Goal: Check status: Check status

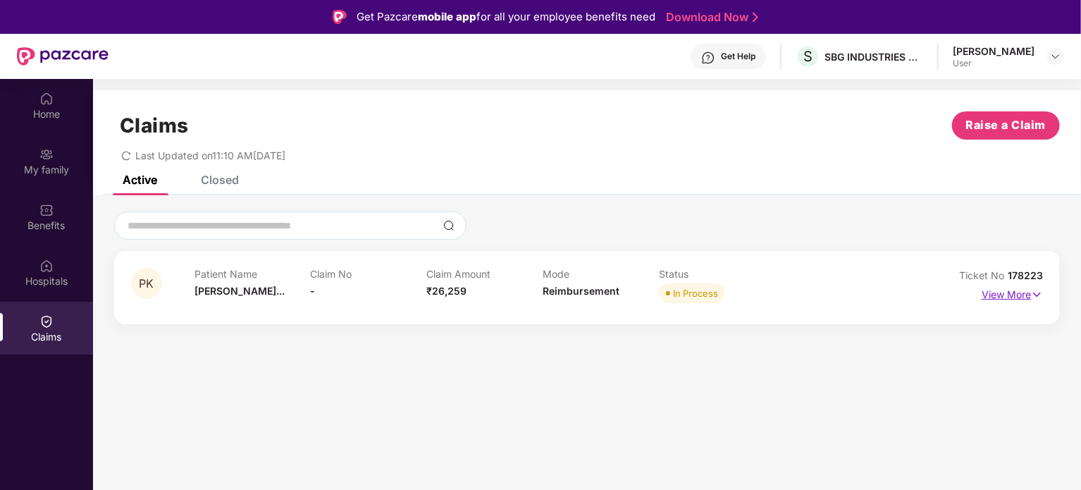
click at [1040, 290] on img at bounding box center [1037, 295] width 12 height 16
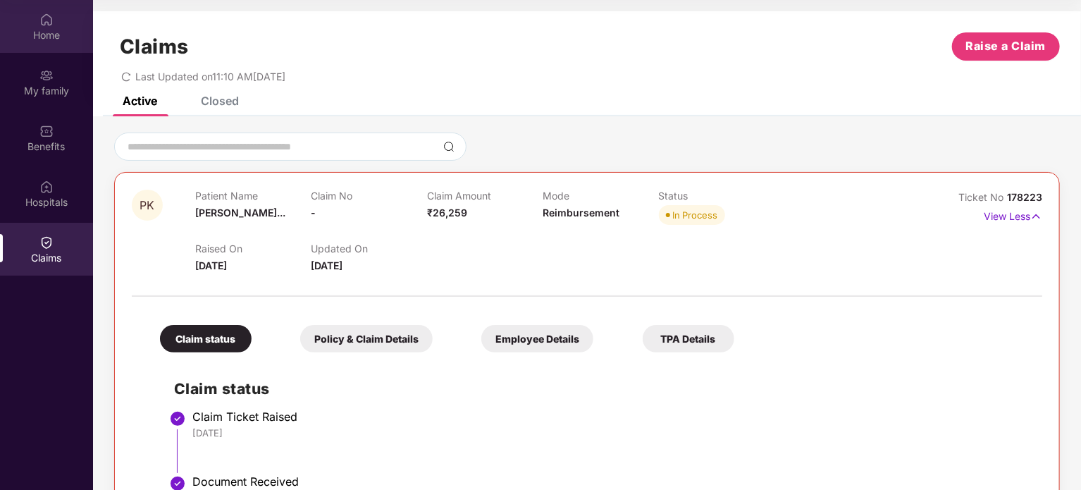
click at [54, 33] on div "Home" at bounding box center [46, 35] width 93 height 14
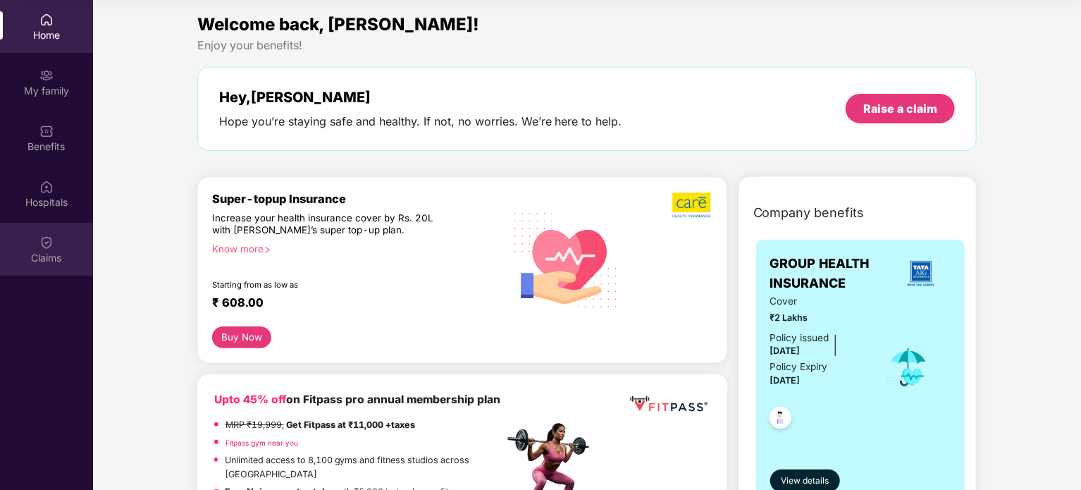
click at [48, 260] on div "Claims" at bounding box center [46, 258] width 93 height 14
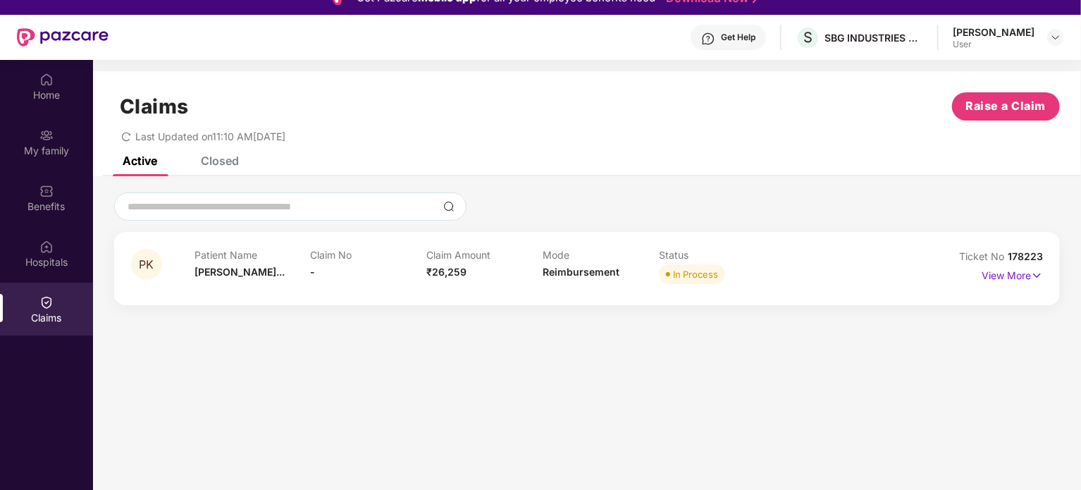
scroll to position [11, 0]
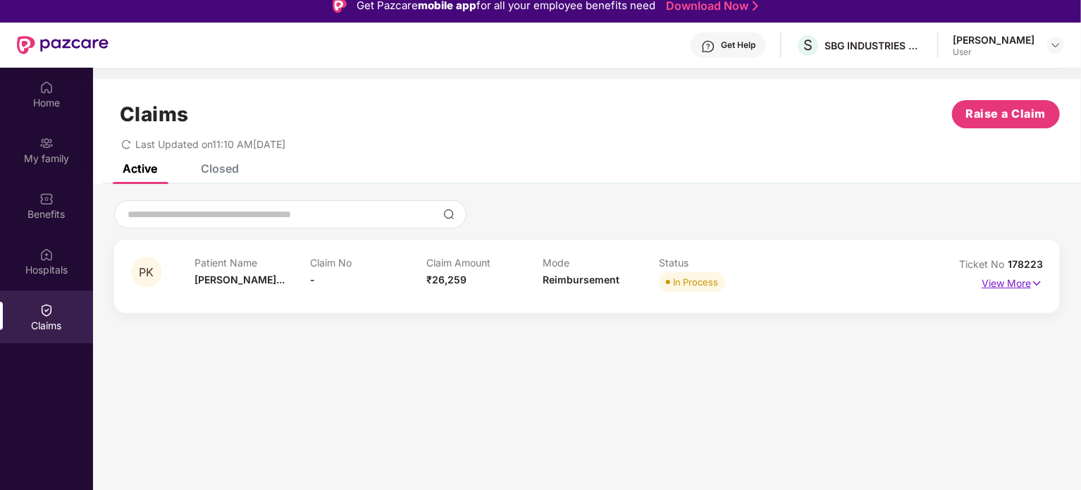
click at [1019, 278] on p "View More" at bounding box center [1012, 281] width 61 height 19
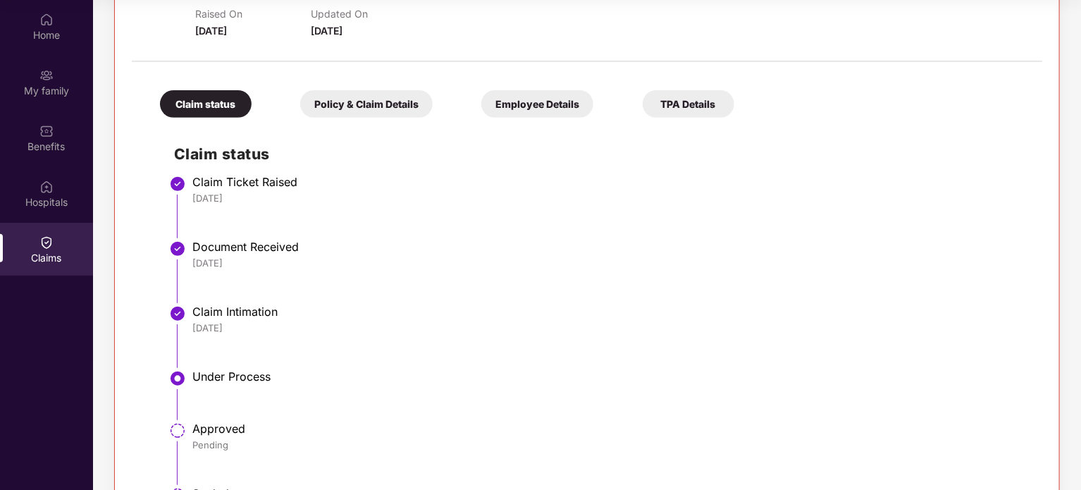
scroll to position [0, 0]
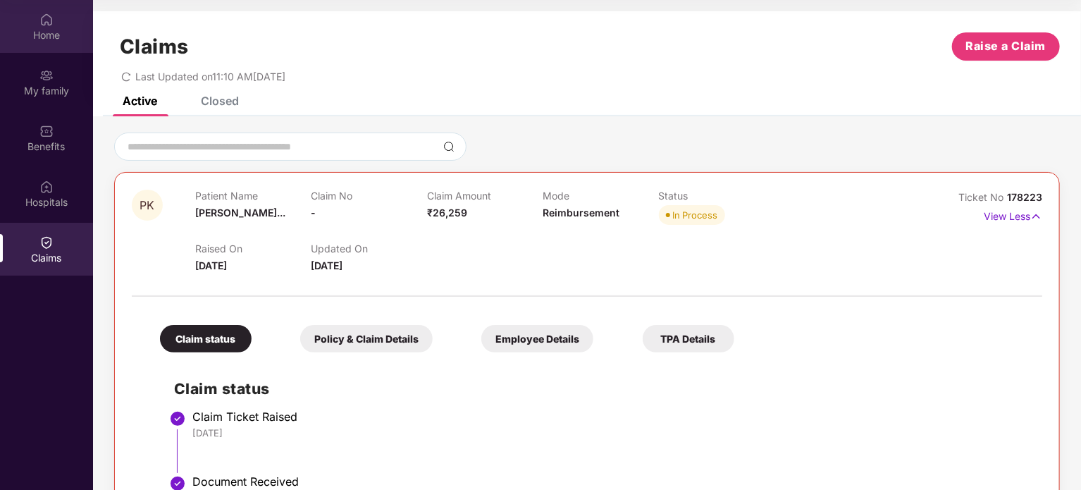
click at [52, 33] on div "Home" at bounding box center [46, 35] width 93 height 14
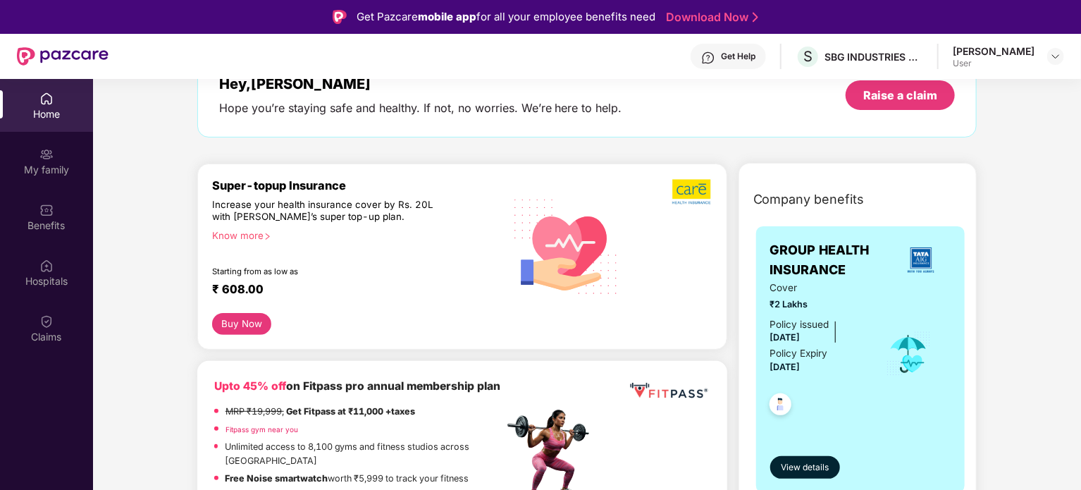
scroll to position [96, 0]
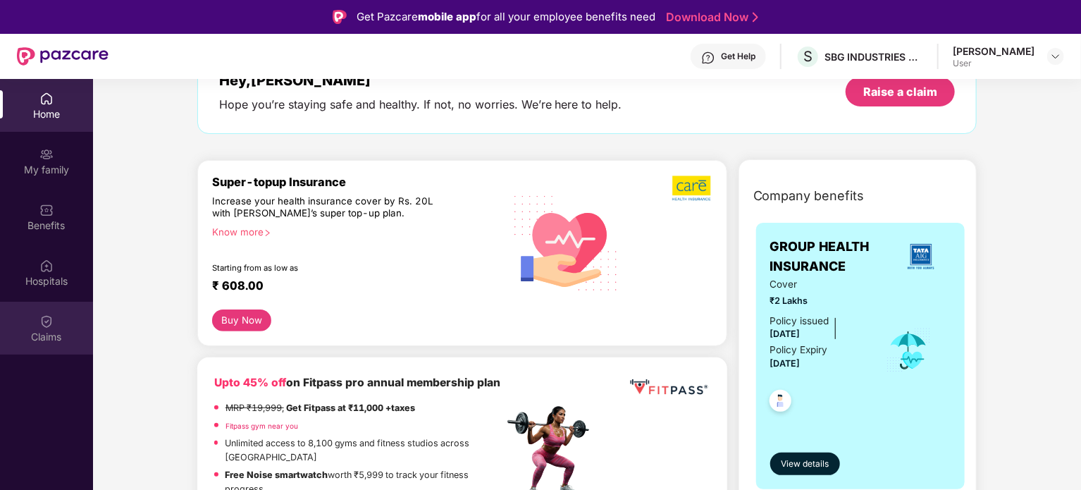
click at [10, 336] on div "Claims" at bounding box center [46, 337] width 93 height 14
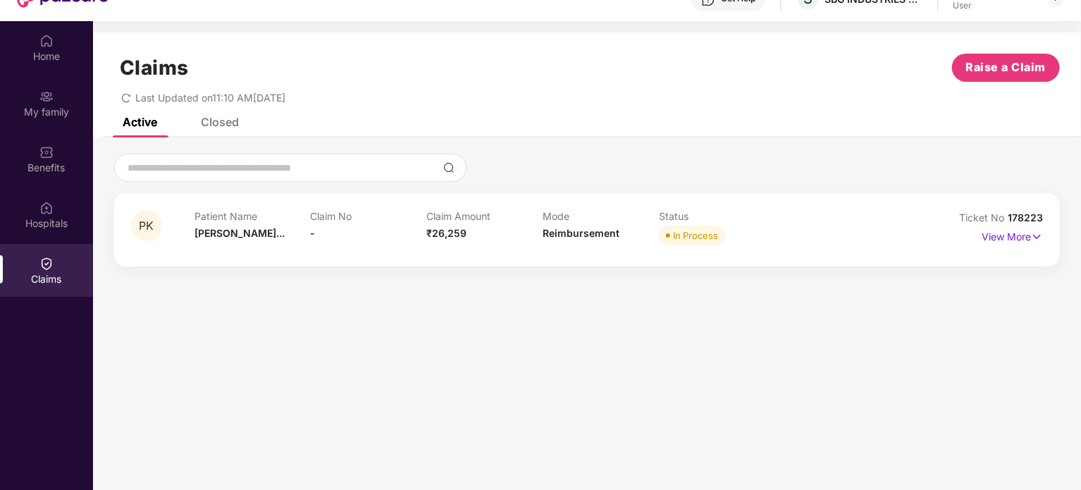
scroll to position [59, 0]
click at [1024, 237] on p "View More" at bounding box center [1012, 234] width 61 height 19
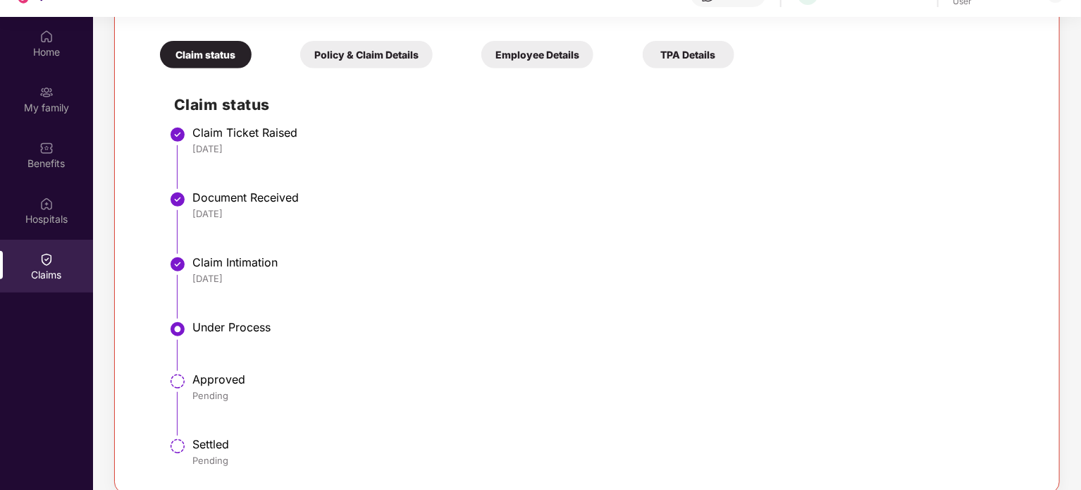
scroll to position [0, 0]
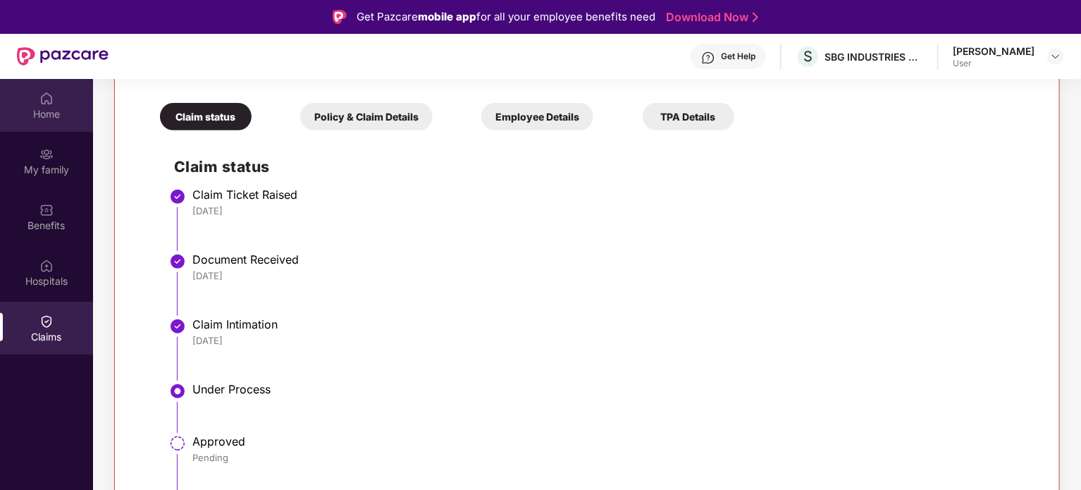
click at [49, 96] on img at bounding box center [46, 99] width 14 height 14
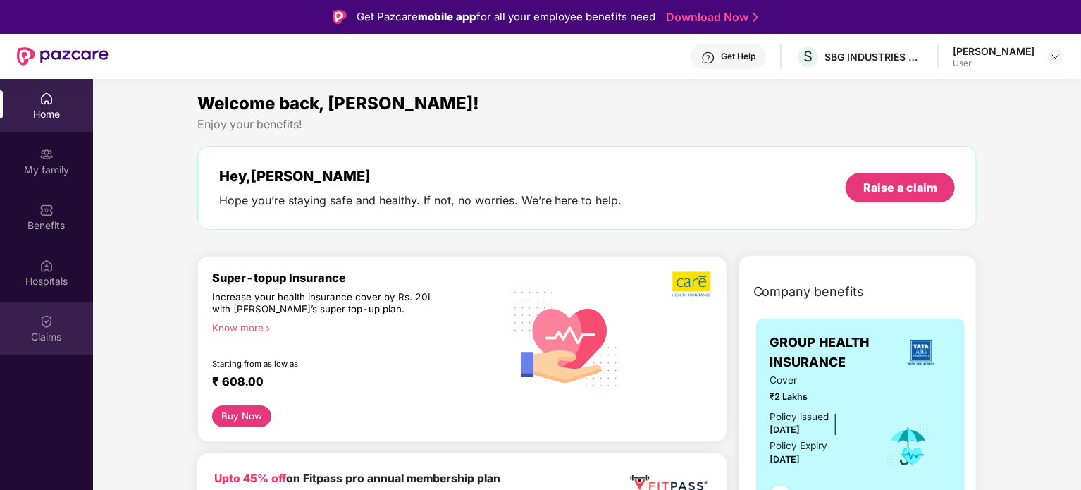
click at [61, 346] on div "Claims" at bounding box center [46, 328] width 93 height 53
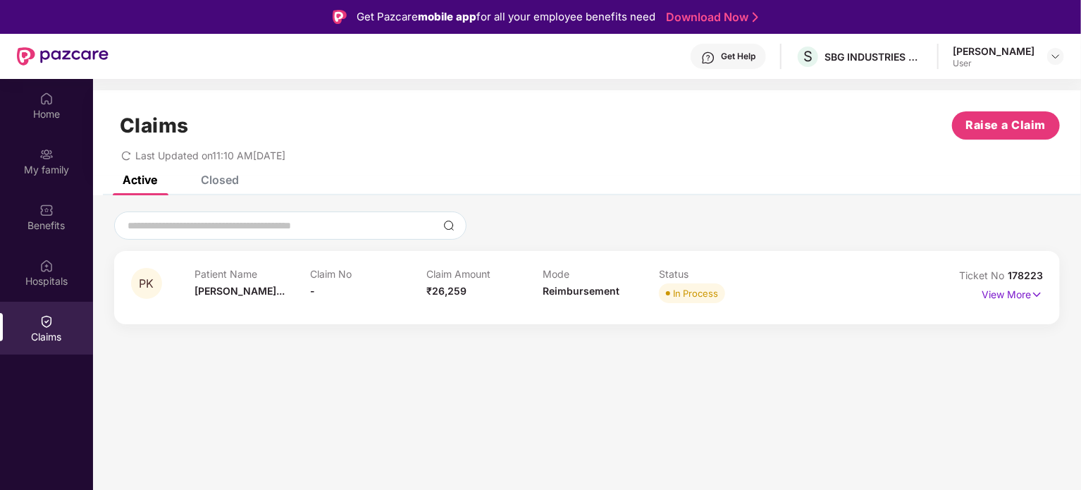
scroll to position [24, 0]
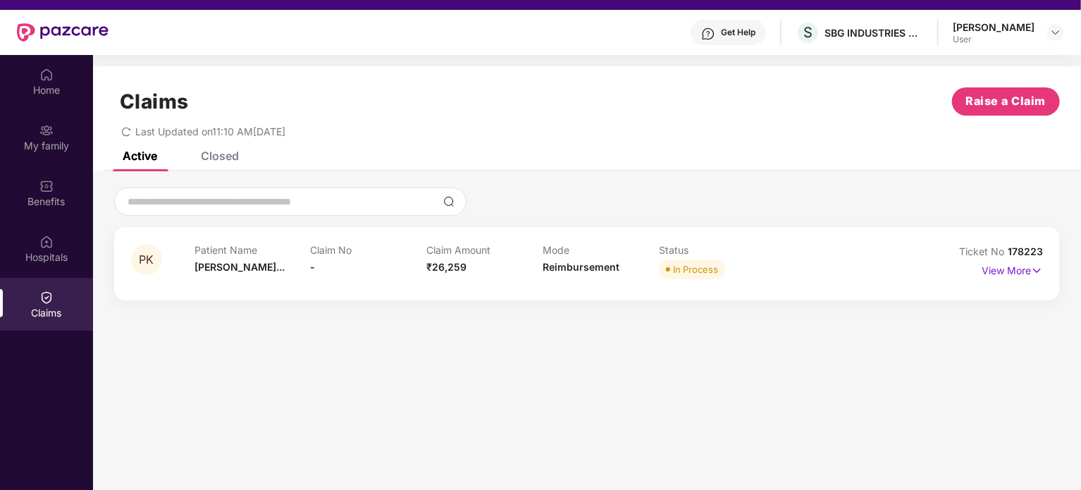
click at [785, 273] on div "Patient Name [PERSON_NAME]... Claim No - Claim Amount ₹26,259 Mode Reimbursemen…" at bounding box center [543, 263] width 696 height 39
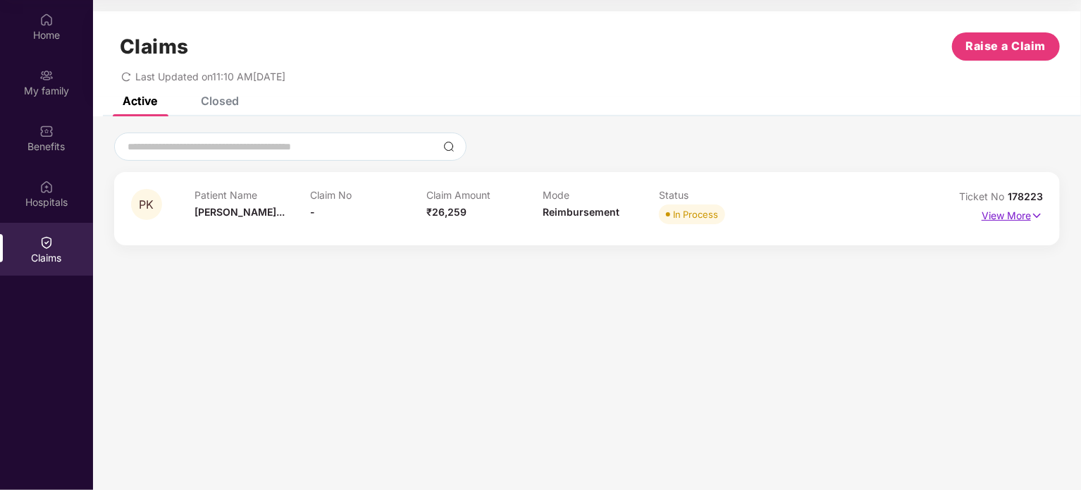
click at [1032, 211] on img at bounding box center [1037, 216] width 12 height 16
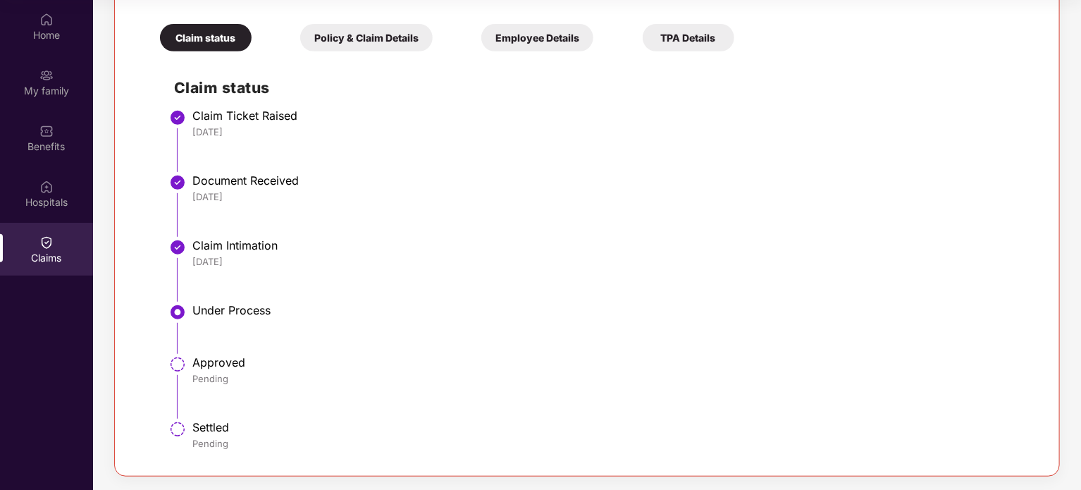
scroll to position [0, 0]
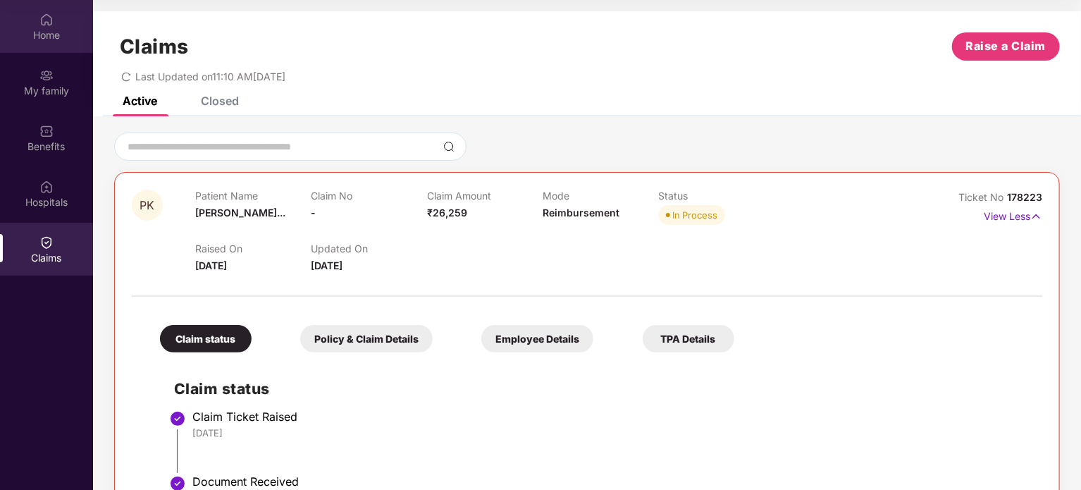
click at [45, 42] on div "Home" at bounding box center [46, 26] width 93 height 53
